Goal: Transaction & Acquisition: Purchase product/service

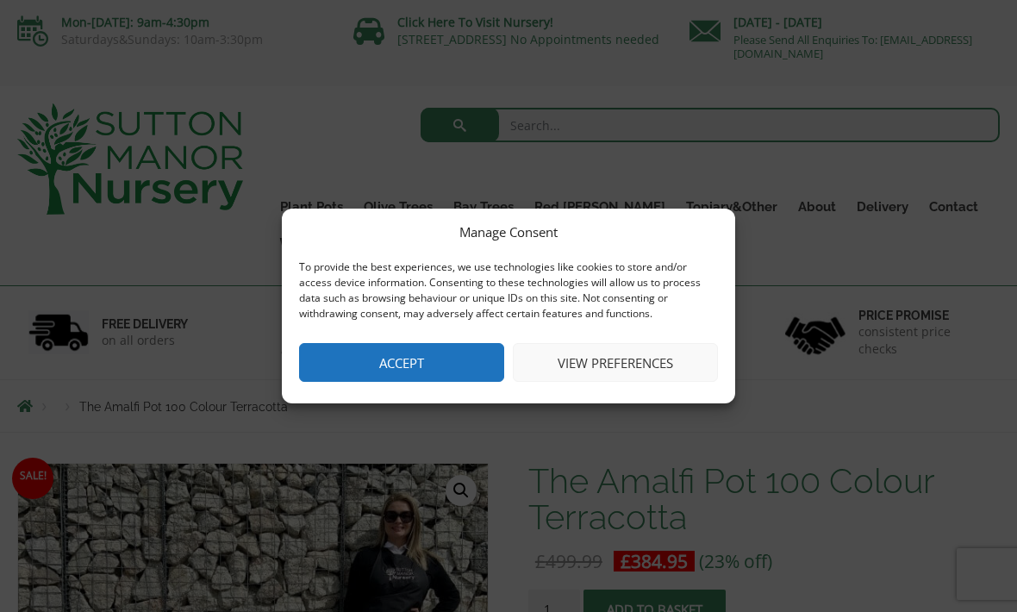
click at [633, 355] on button "View preferences" at bounding box center [615, 362] width 205 height 39
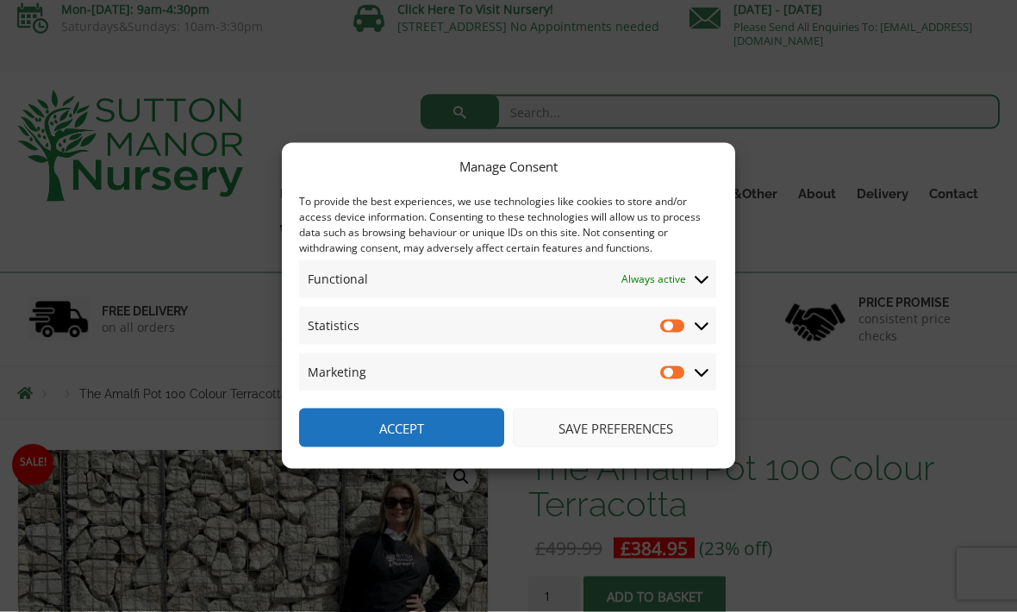
scroll to position [14, 0]
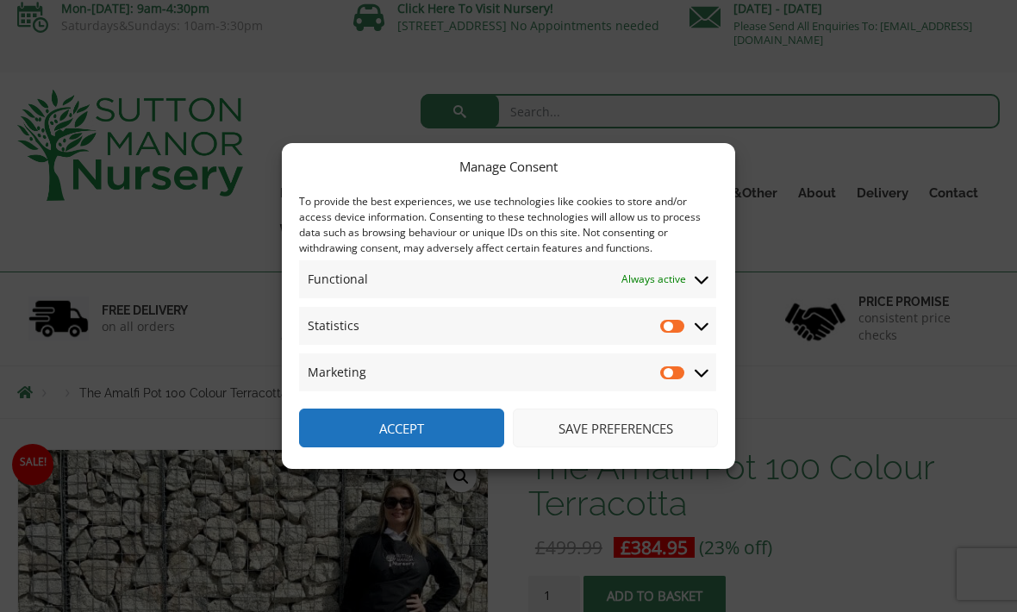
click at [676, 381] on input "Marketing" at bounding box center [673, 372] width 26 height 17
click at [679, 381] on input "Marketing" at bounding box center [673, 372] width 26 height 17
checkbox input "false"
click at [638, 447] on button "Save preferences" at bounding box center [615, 427] width 205 height 39
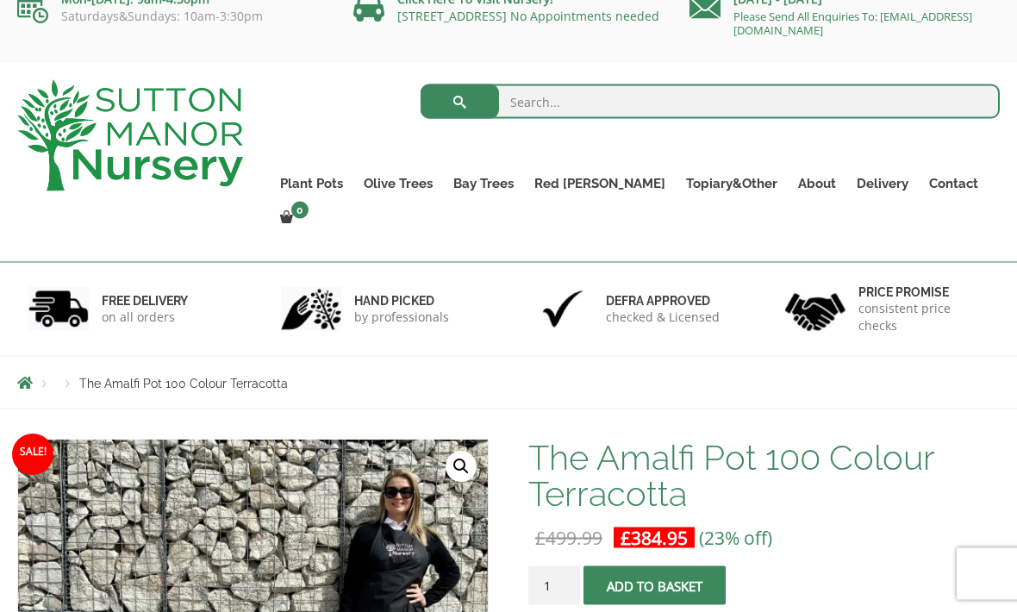
scroll to position [19, 0]
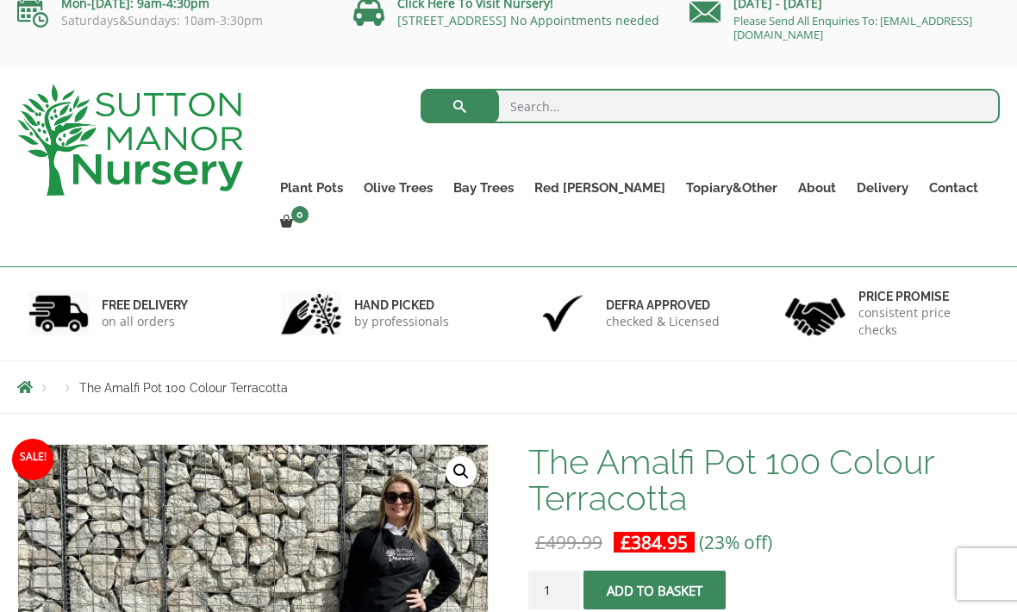
click at [0, 0] on link "The Old Stone Pots" at bounding box center [0, 0] width 0 height 0
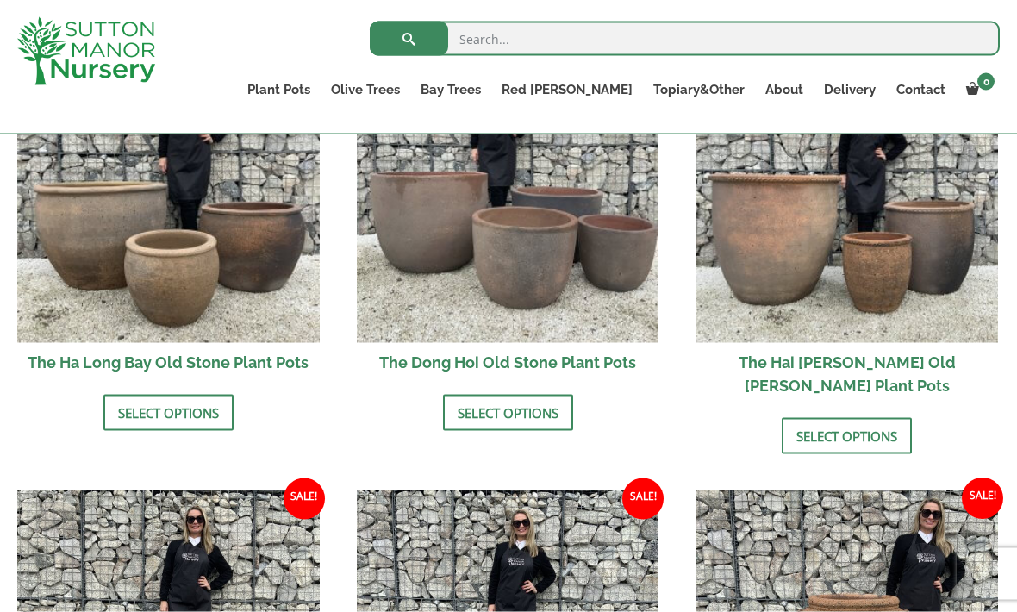
scroll to position [702, 0]
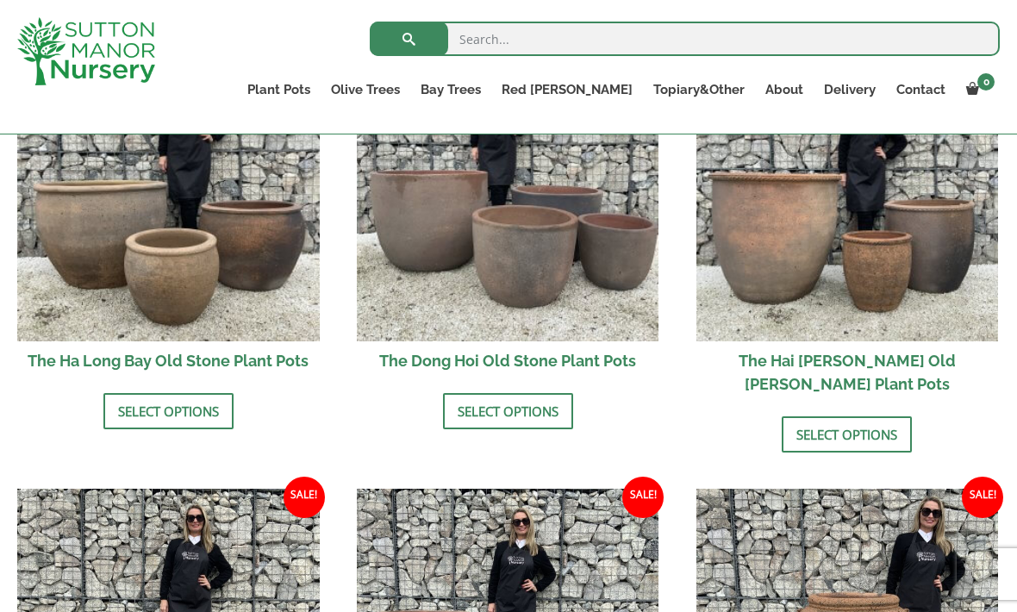
click at [151, 414] on link "Select options" at bounding box center [168, 411] width 130 height 36
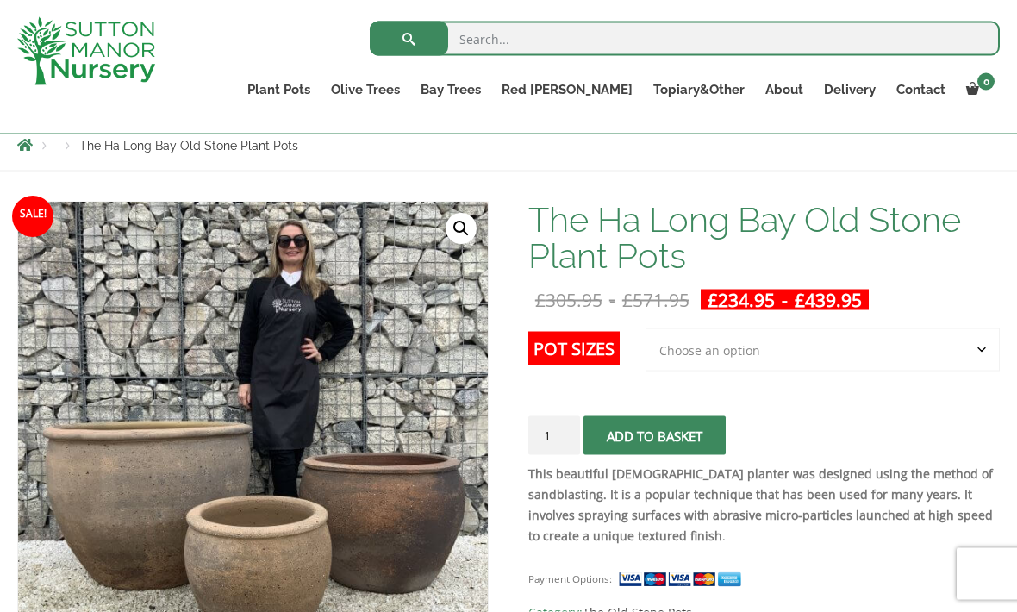
scroll to position [194, 0]
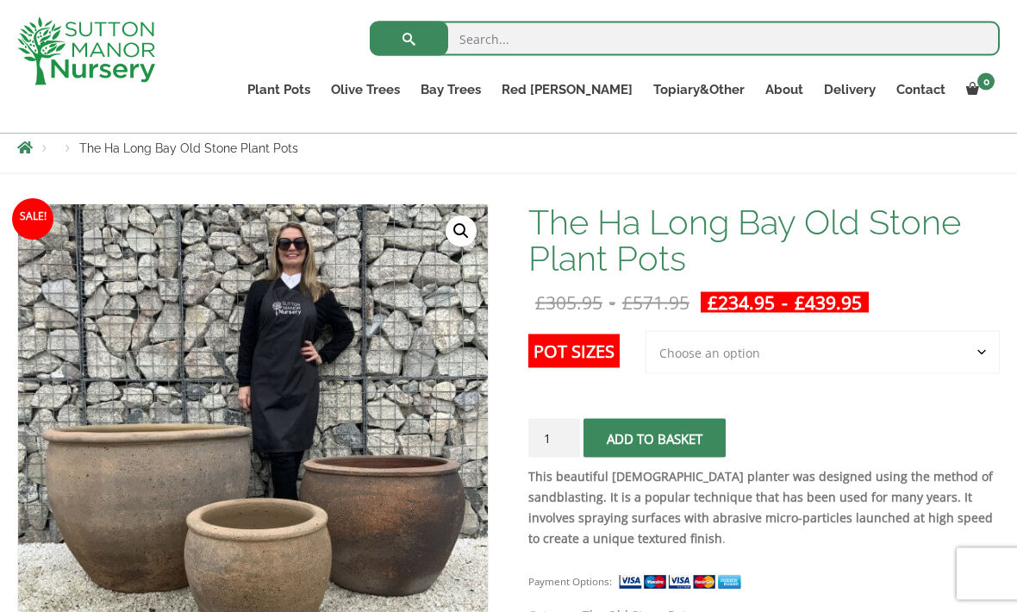
click at [975, 358] on select "Choose an option 3rd to Largest Pot In The Picture 2nd to Largest Pot In The Pi…" at bounding box center [822, 352] width 354 height 43
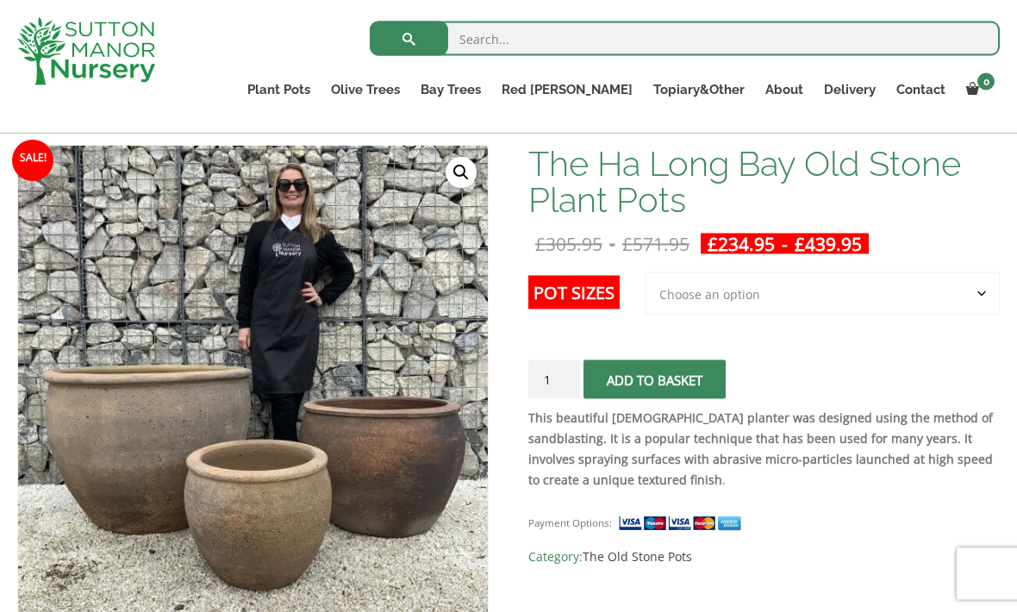
scroll to position [253, 0]
click at [960, 298] on select "Choose an option 3rd to Largest Pot In The Picture 2nd to Largest Pot In The Pi…" at bounding box center [822, 292] width 354 height 43
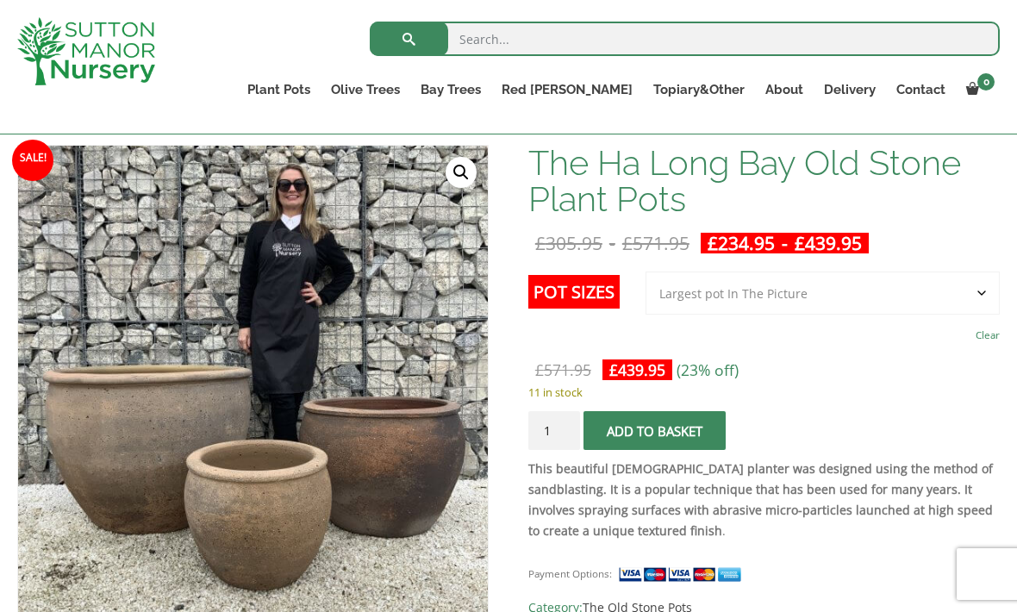
click at [984, 296] on select "Choose an option 3rd to Largest Pot In The Picture 2nd to Largest Pot In The Pi…" at bounding box center [822, 292] width 354 height 43
select select "2nd to Largest Pot In The Picture"
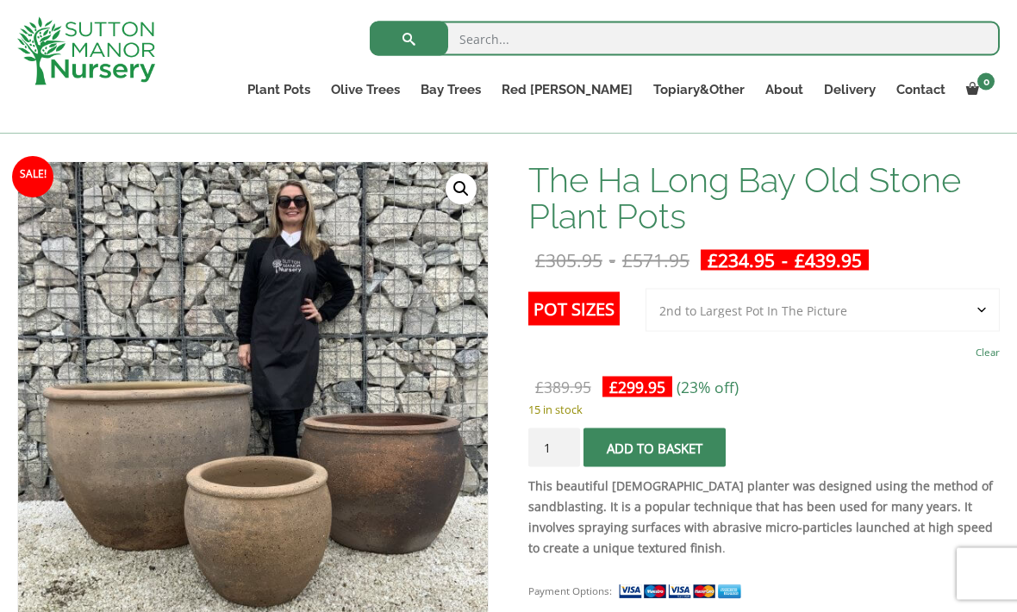
scroll to position [223, 0]
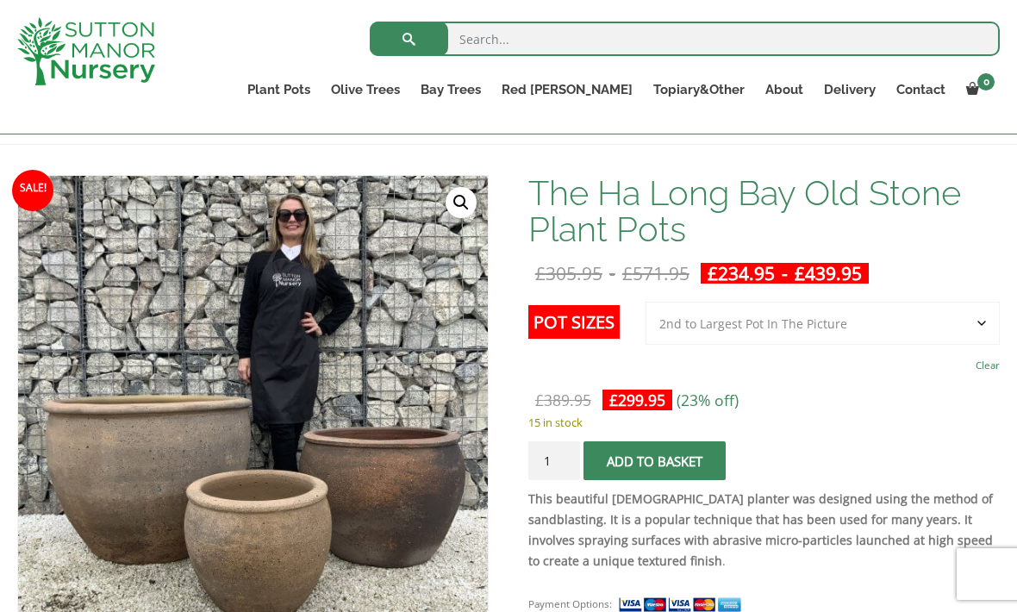
click at [0, 0] on link "The Old Stone Pots" at bounding box center [0, 0] width 0 height 0
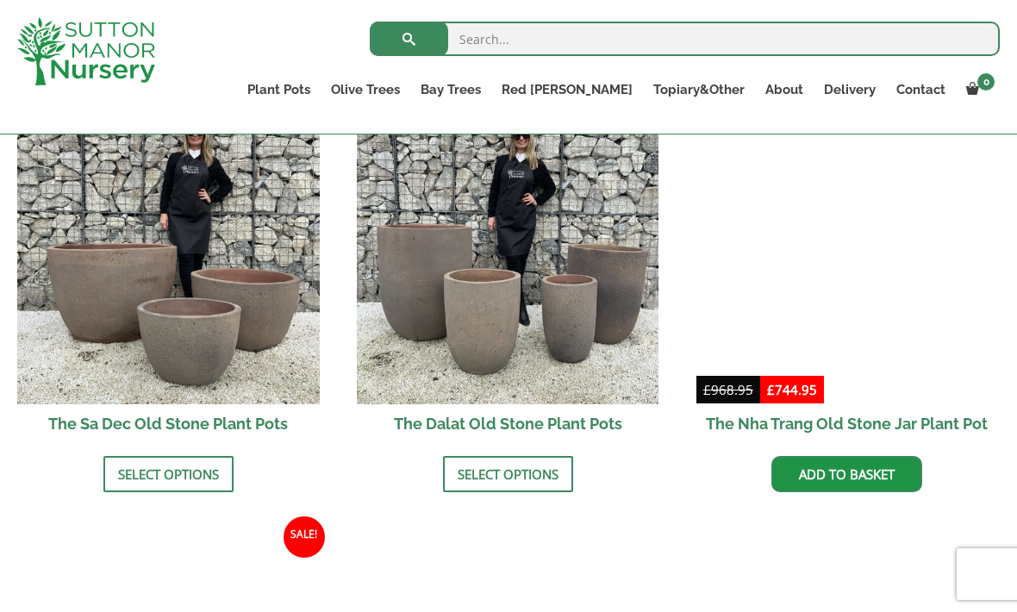
scroll to position [1035, 0]
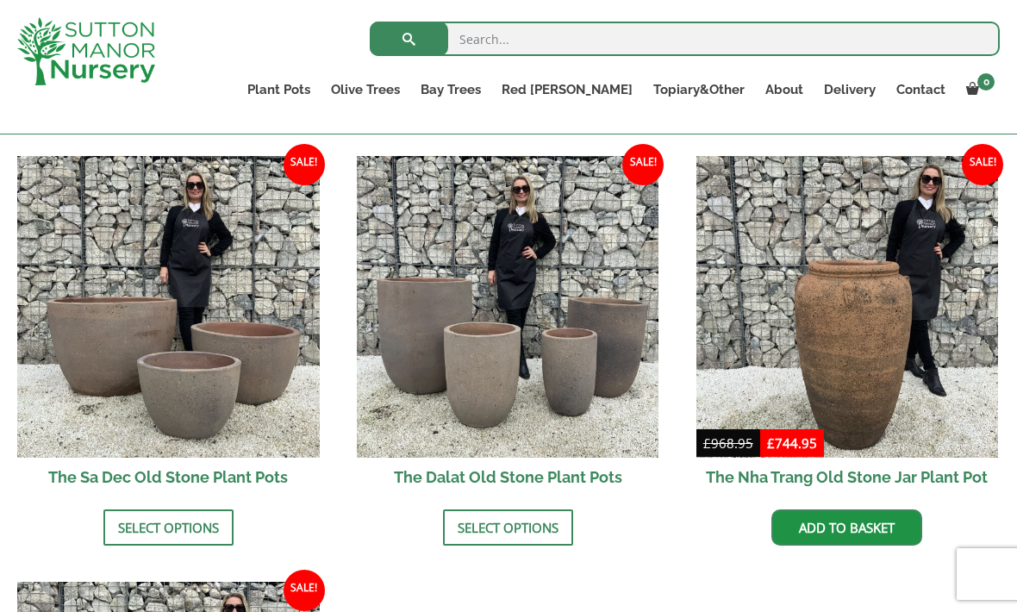
click at [137, 332] on img at bounding box center [168, 307] width 302 height 302
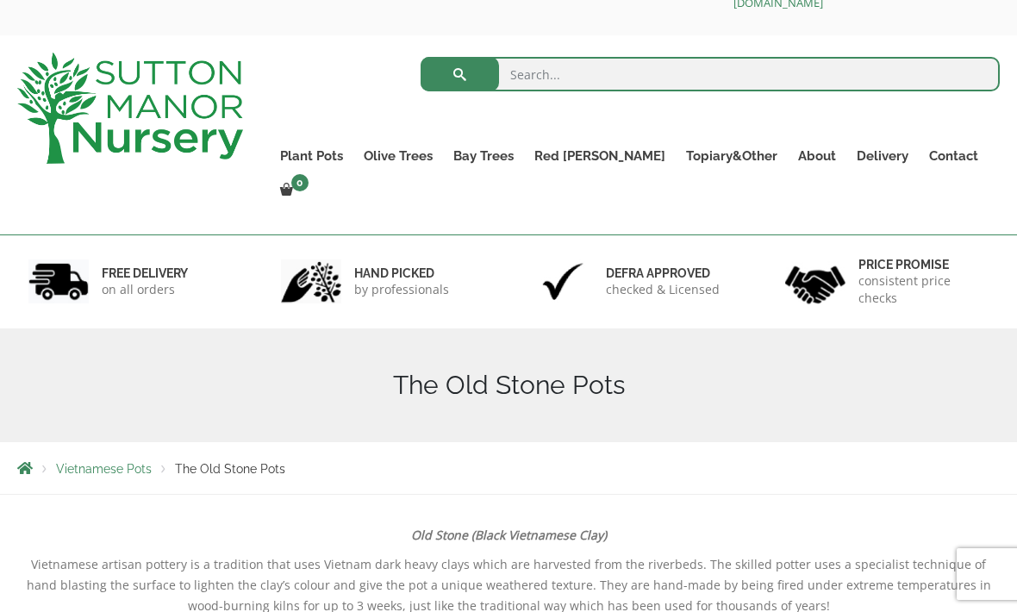
scroll to position [0, 0]
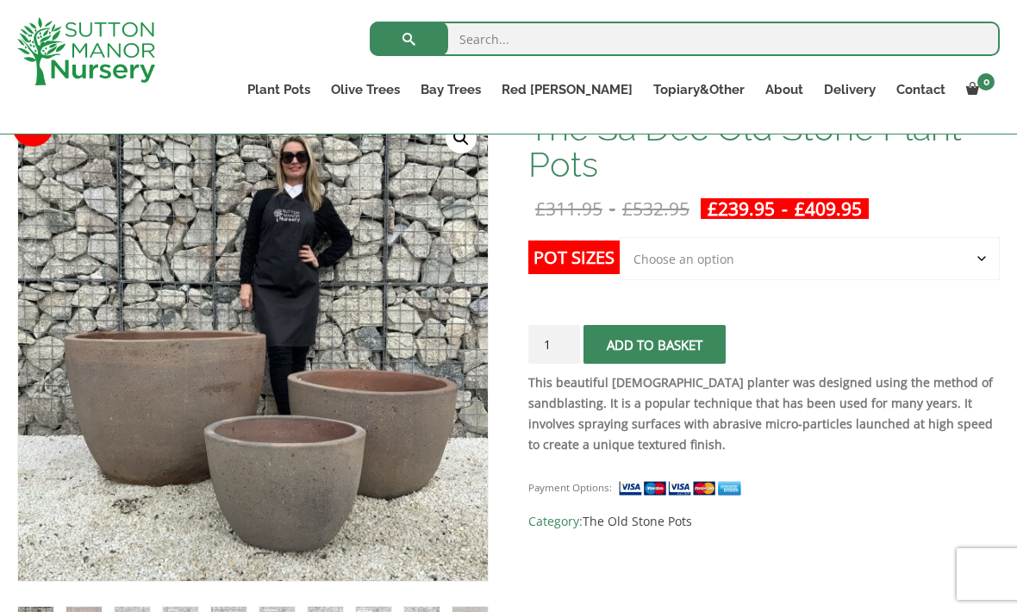
scroll to position [294, 0]
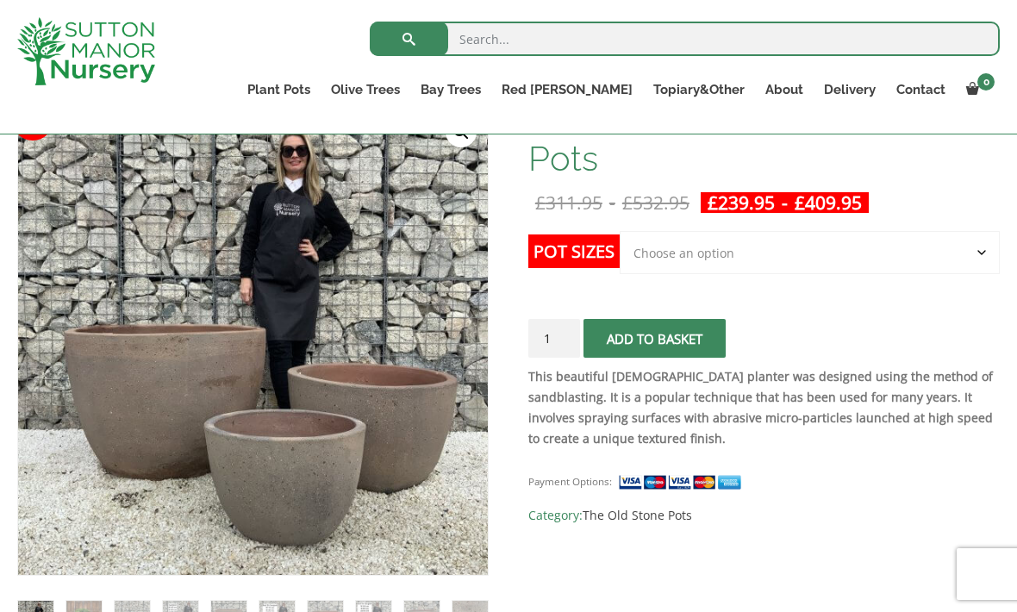
click at [975, 261] on select "Choose an option Click here to buy the 3rd to Largest Pot In The Picture Click …" at bounding box center [810, 252] width 380 height 43
select select "Click here to buy the 2nd to Largest Pot In The Picture"
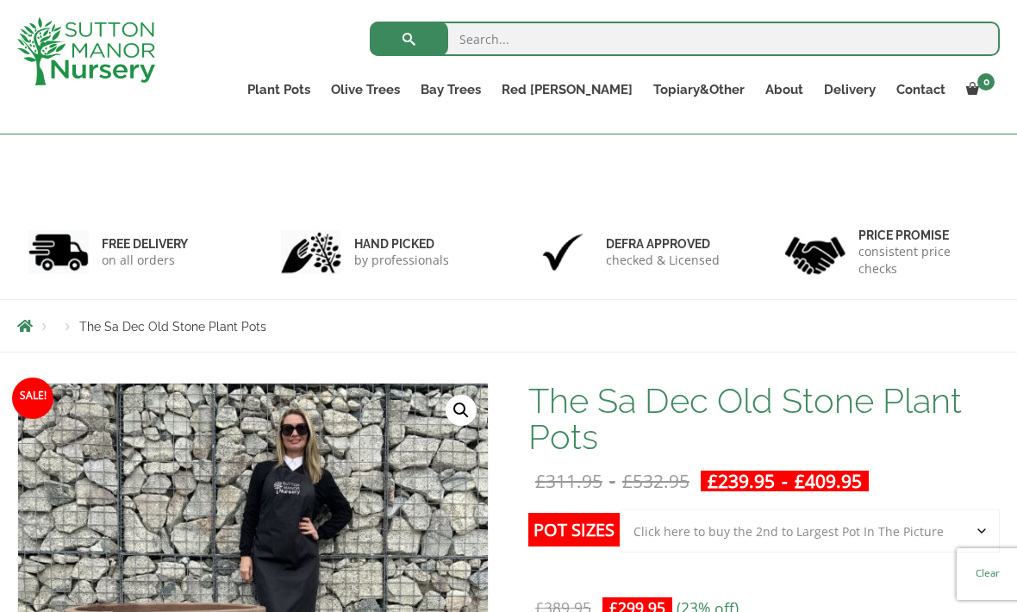
scroll to position [0, 0]
